Goal: Navigation & Orientation: Find specific page/section

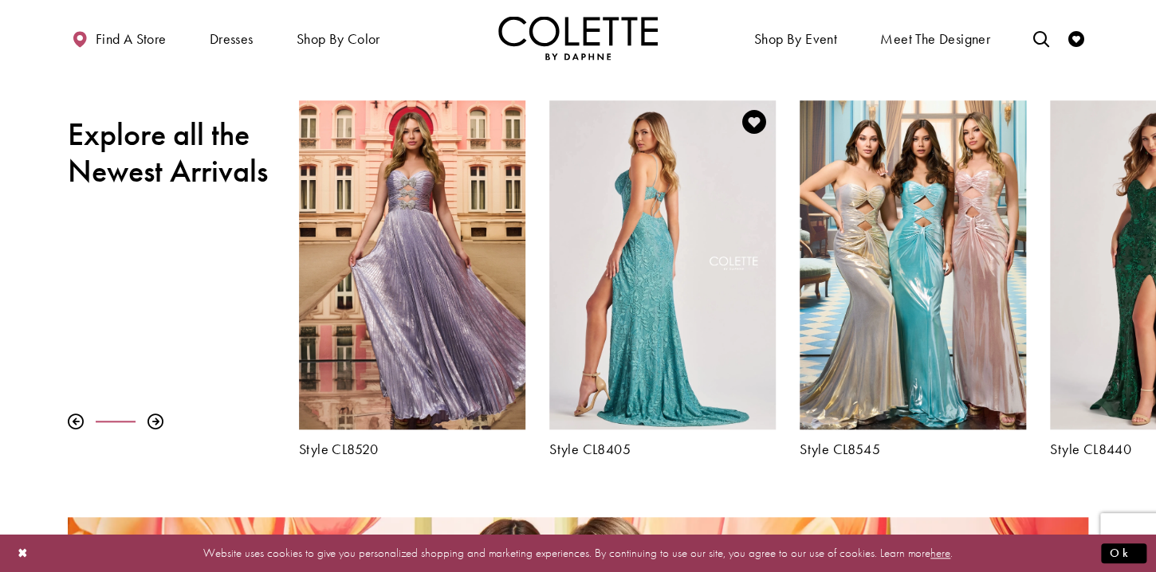
scroll to position [557, 0]
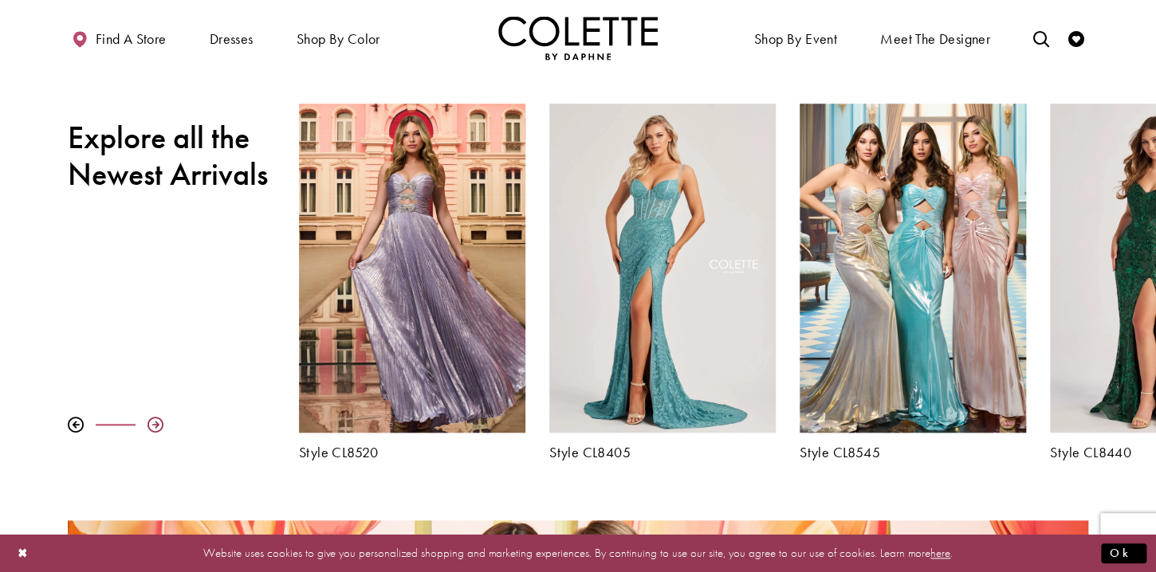
click at [153, 421] on div at bounding box center [156, 425] width 16 height 16
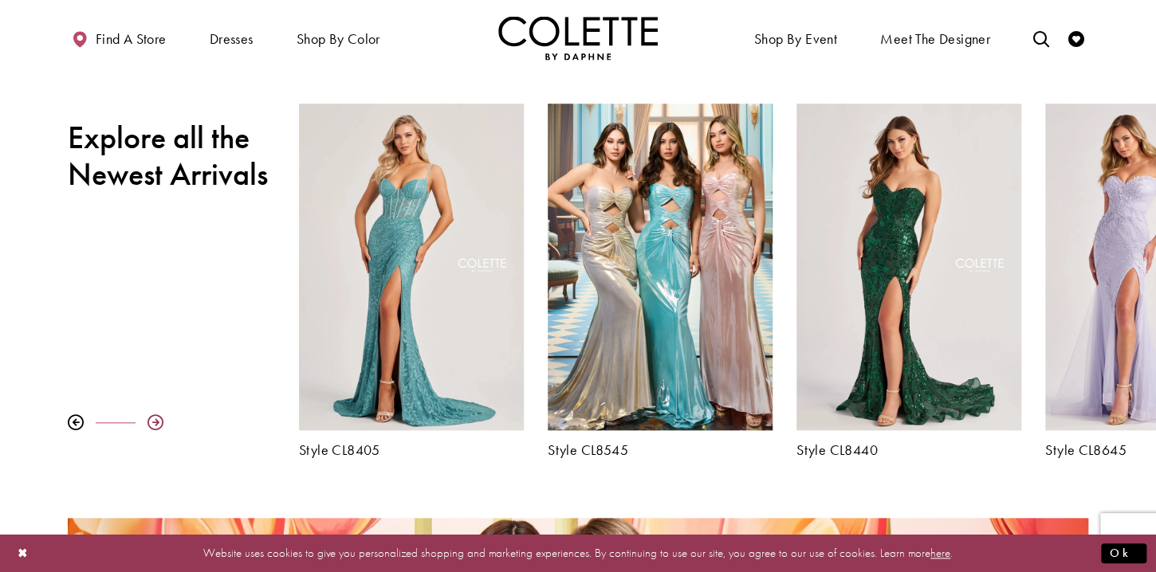
click at [153, 421] on div at bounding box center [156, 423] width 16 height 16
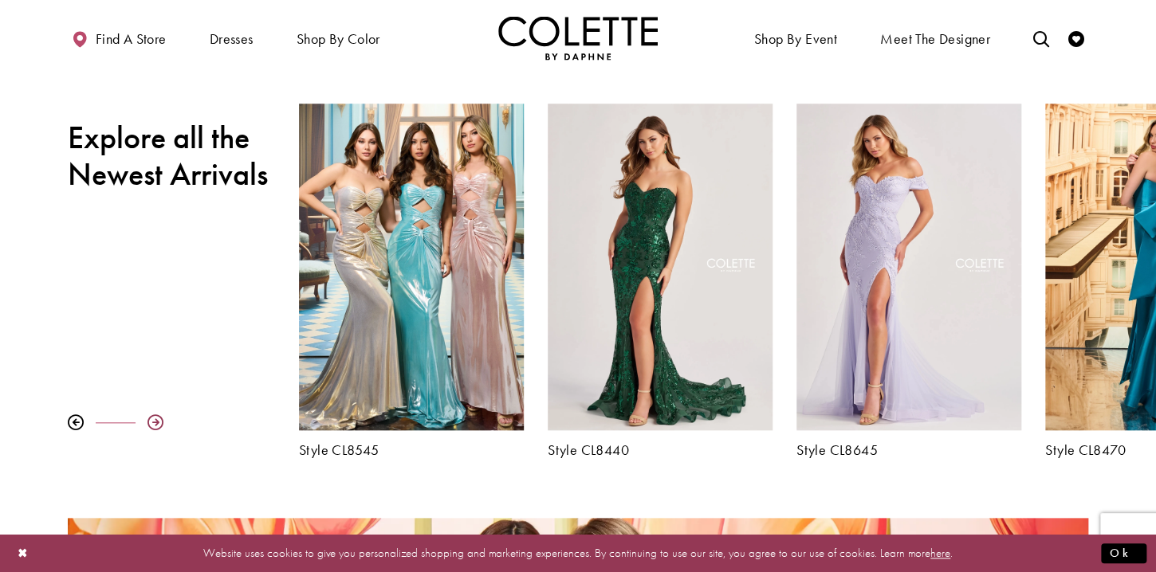
click at [153, 421] on div at bounding box center [156, 423] width 16 height 16
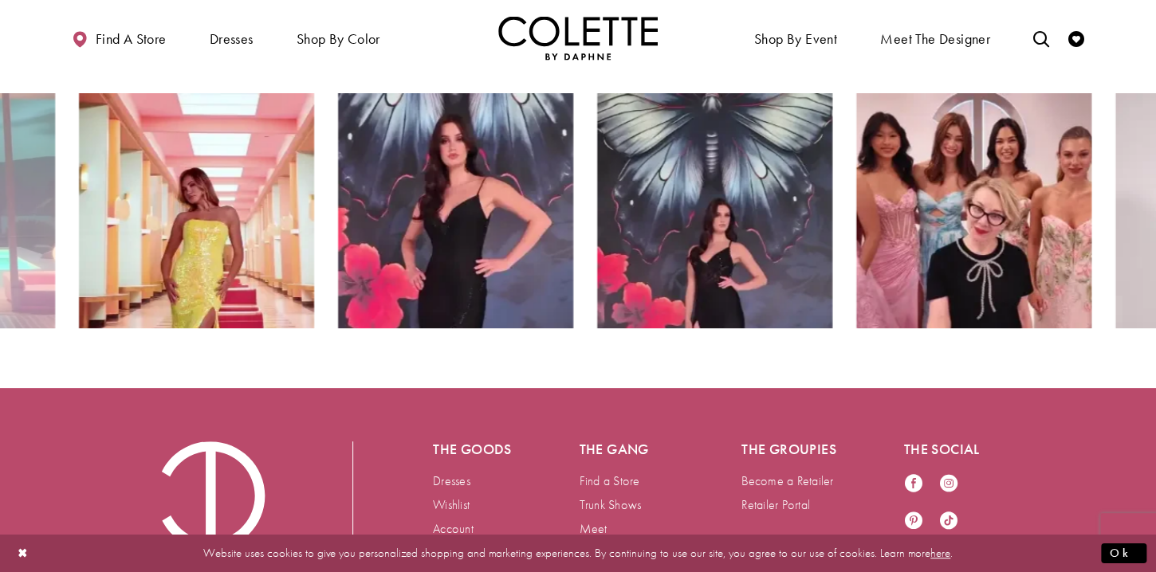
scroll to position [3013, 0]
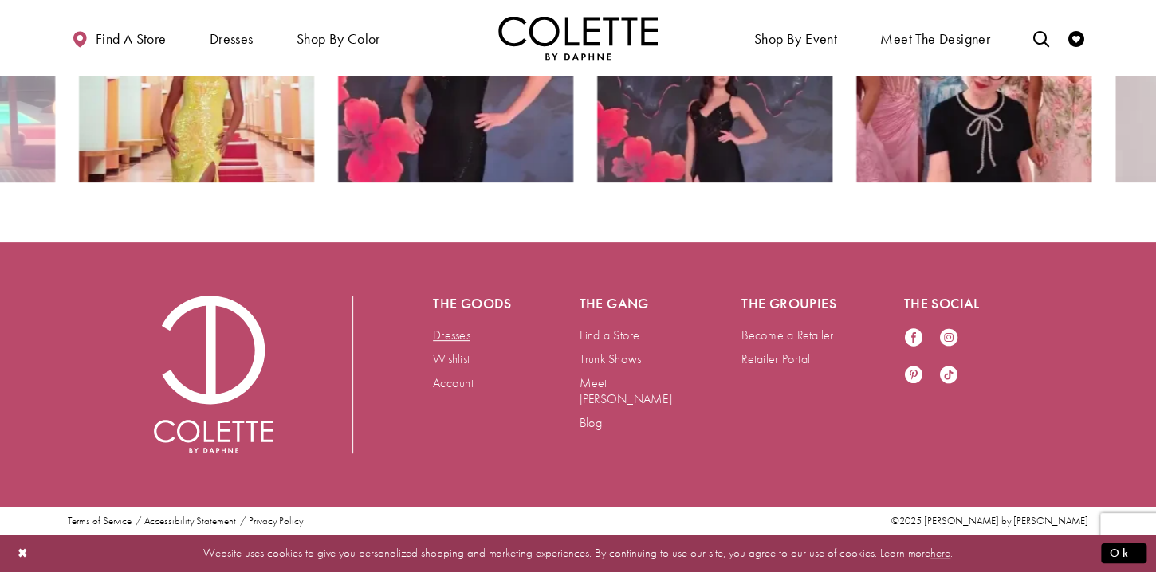
click at [451, 329] on link "Dresses" at bounding box center [451, 335] width 37 height 17
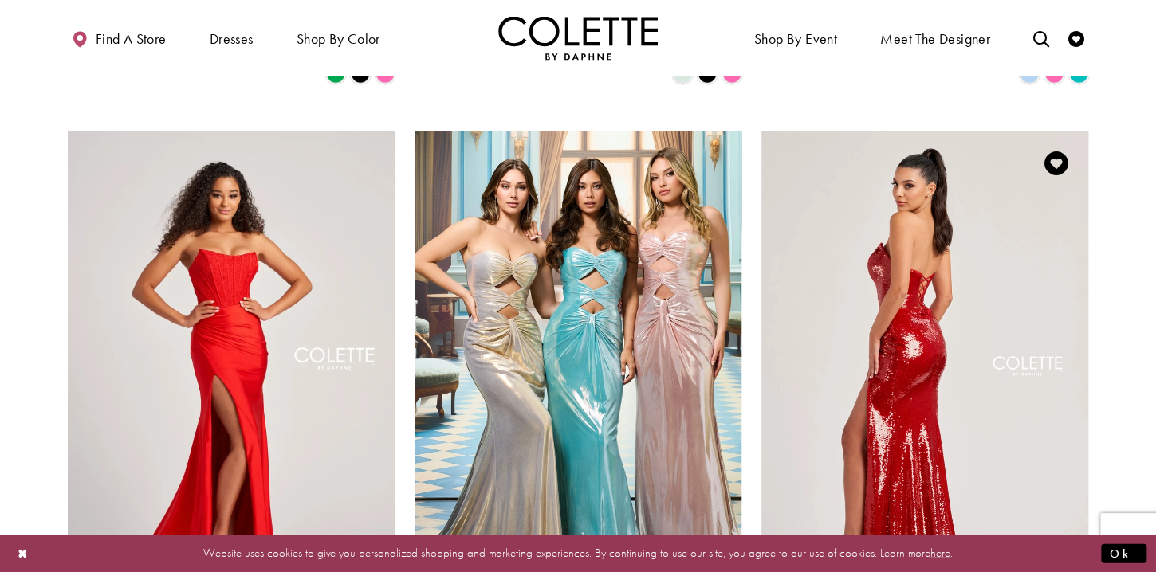
scroll to position [1795, 0]
